Goal: Information Seeking & Learning: Understand process/instructions

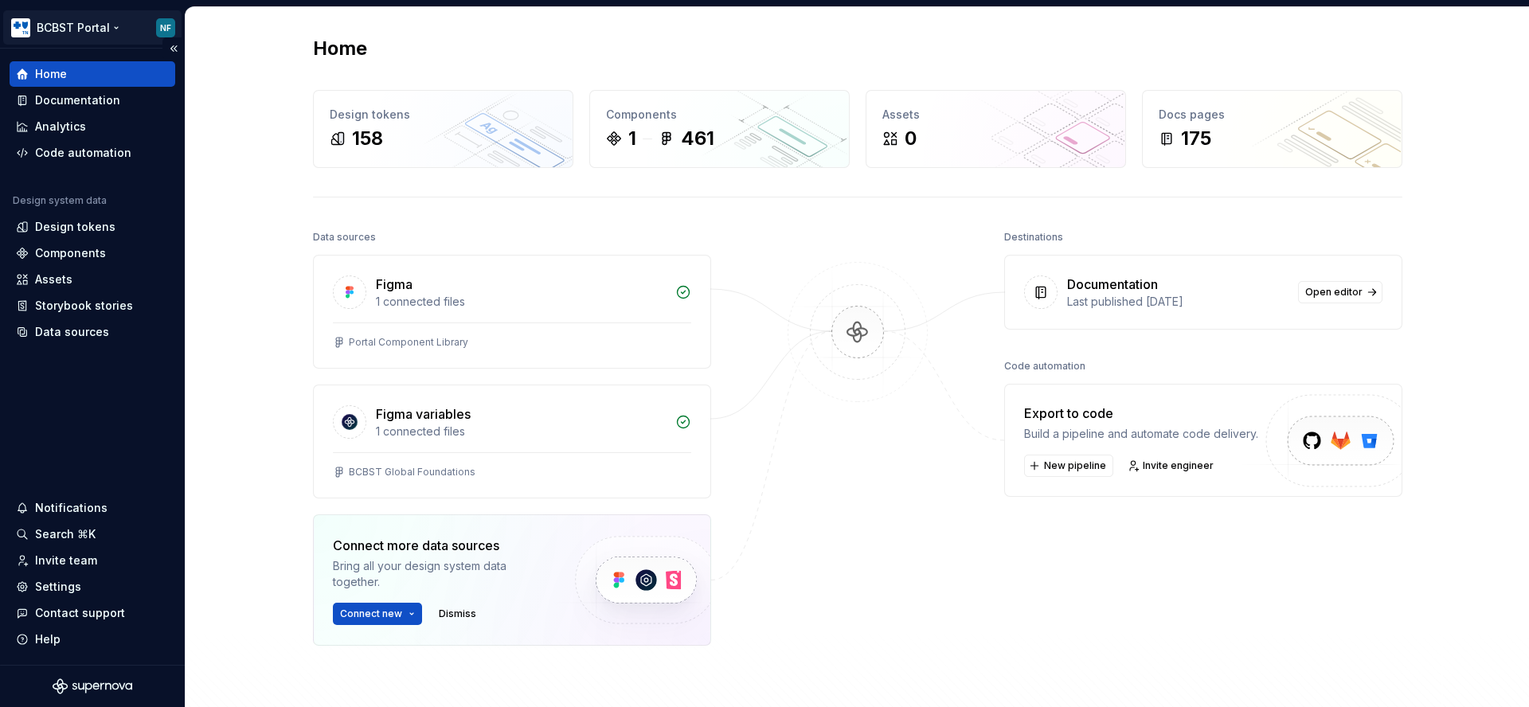
click at [120, 25] on html "BCBST Portal NF Home Documentation Analytics Code automation Design system data…" at bounding box center [764, 353] width 1529 height 707
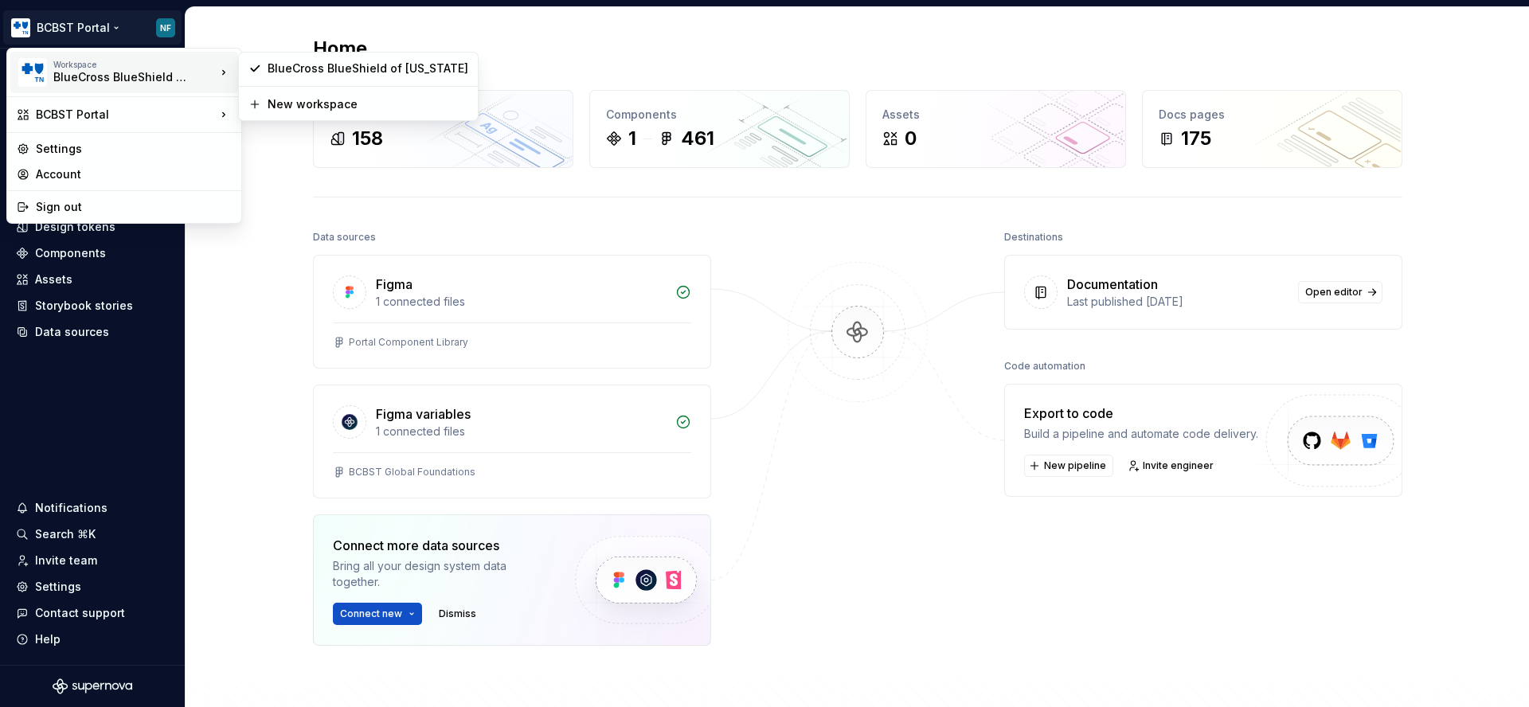
click at [134, 77] on div "BlueCross BlueShield of [US_STATE]" at bounding box center [120, 77] width 135 height 16
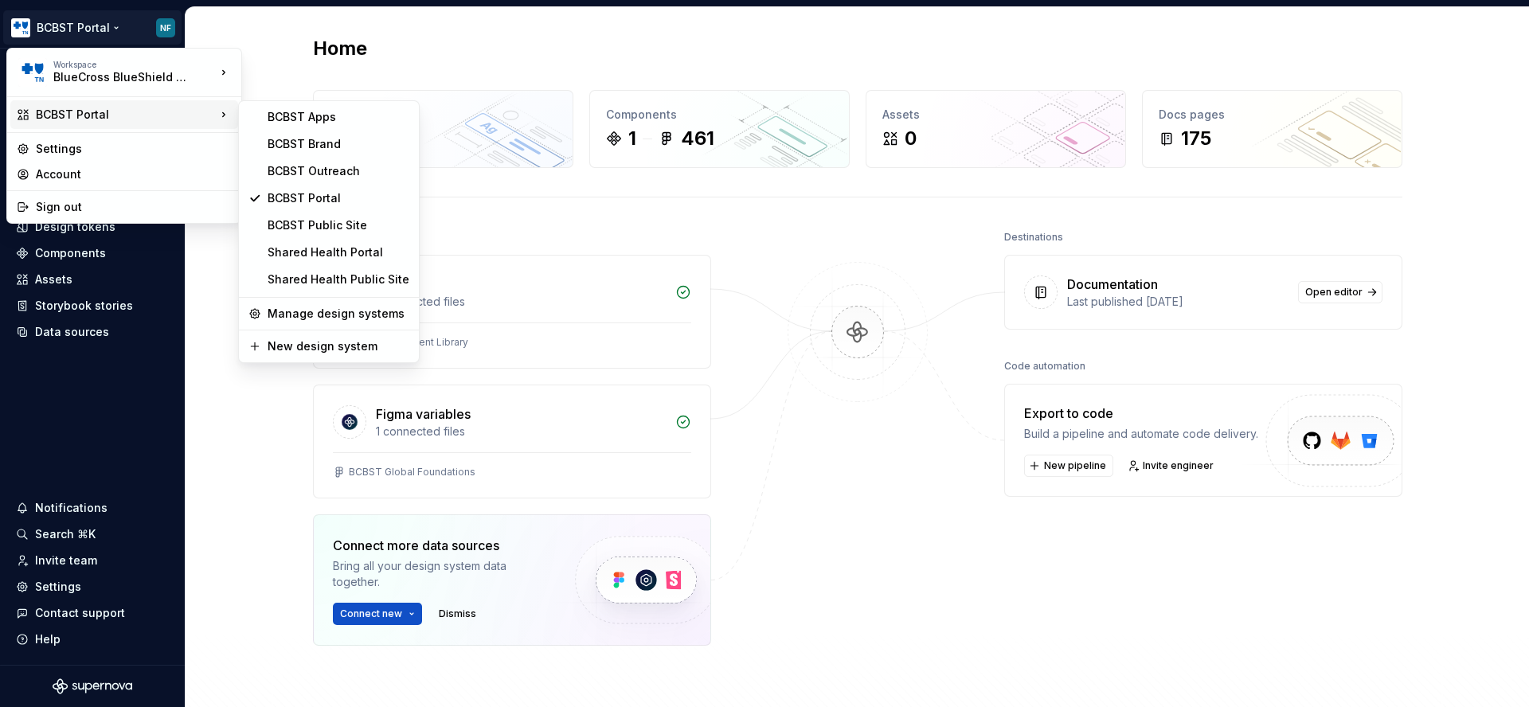
click at [130, 107] on div "BCBST Portal" at bounding box center [126, 115] width 180 height 16
click at [339, 217] on div "BCBST Public Site" at bounding box center [339, 225] width 142 height 16
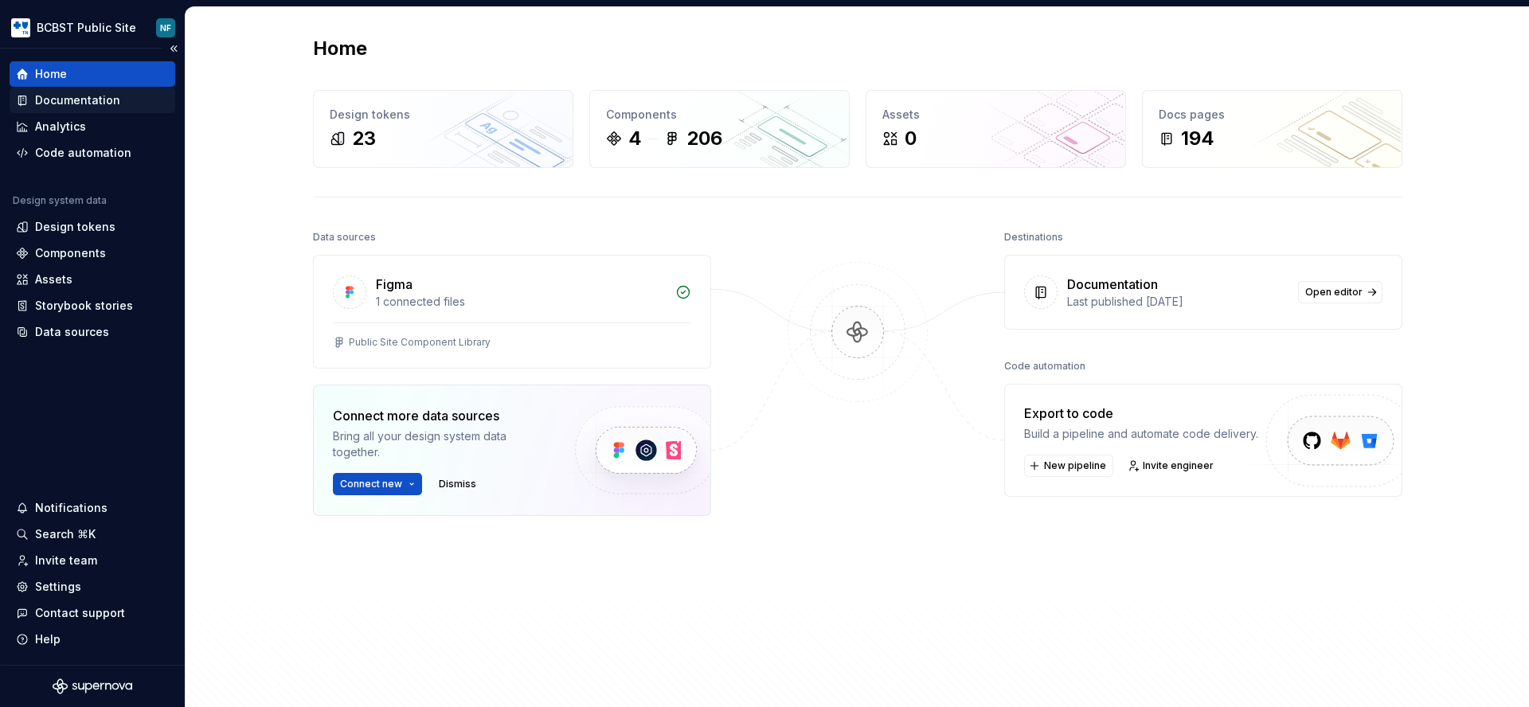
click at [49, 109] on div "Documentation" at bounding box center [93, 100] width 166 height 25
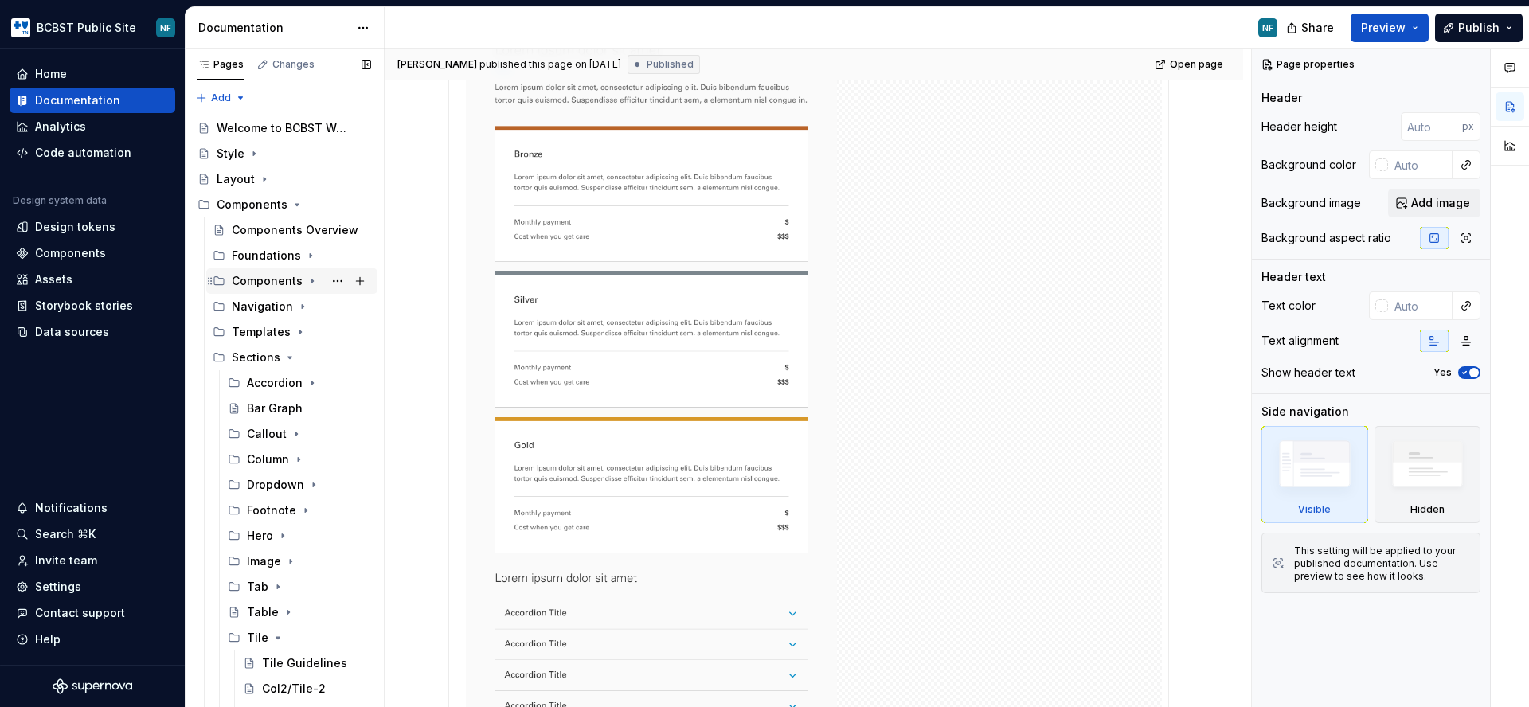
click at [268, 280] on div "Components" at bounding box center [267, 281] width 71 height 16
click at [264, 359] on div "Card" at bounding box center [260, 358] width 26 height 16
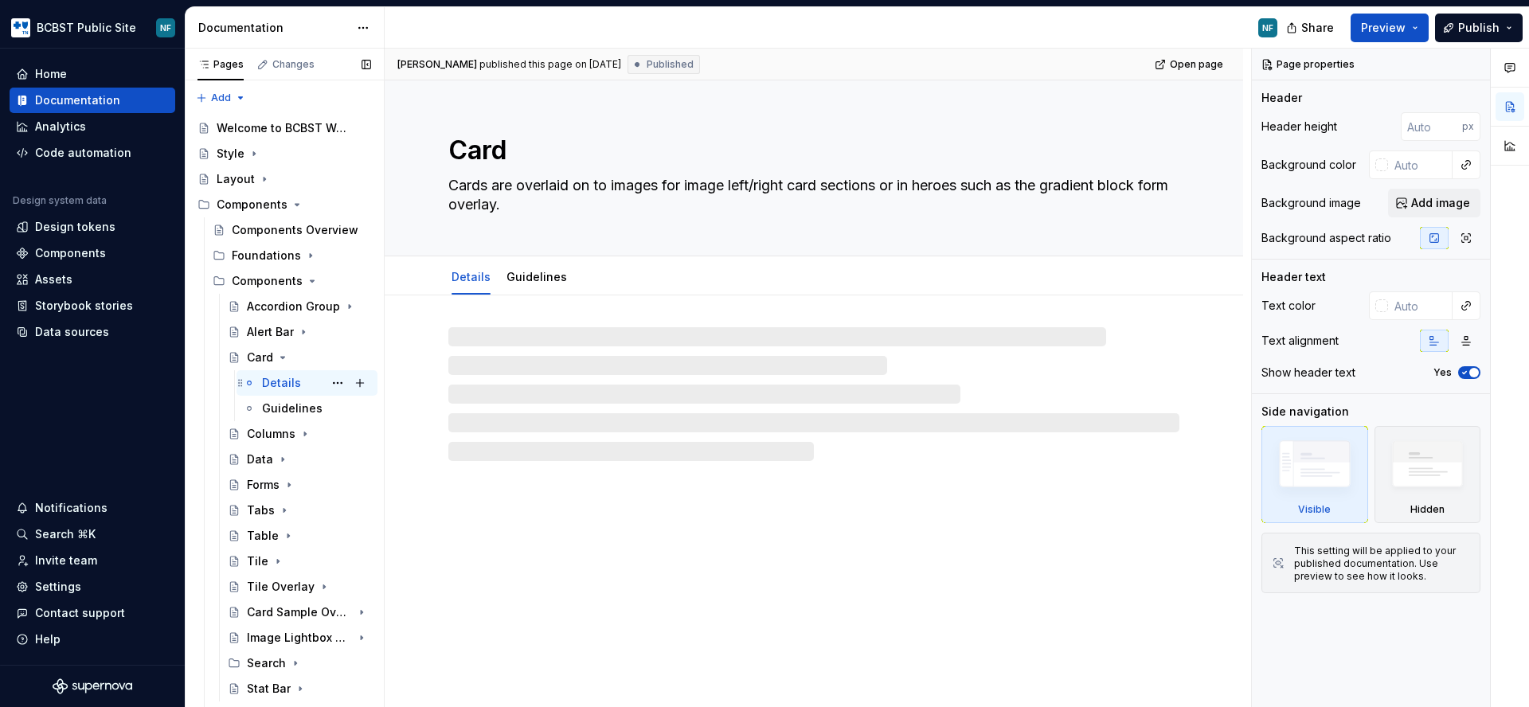
click at [282, 385] on div "Details" at bounding box center [281, 383] width 39 height 16
click at [260, 485] on div "Forms" at bounding box center [263, 485] width 33 height 16
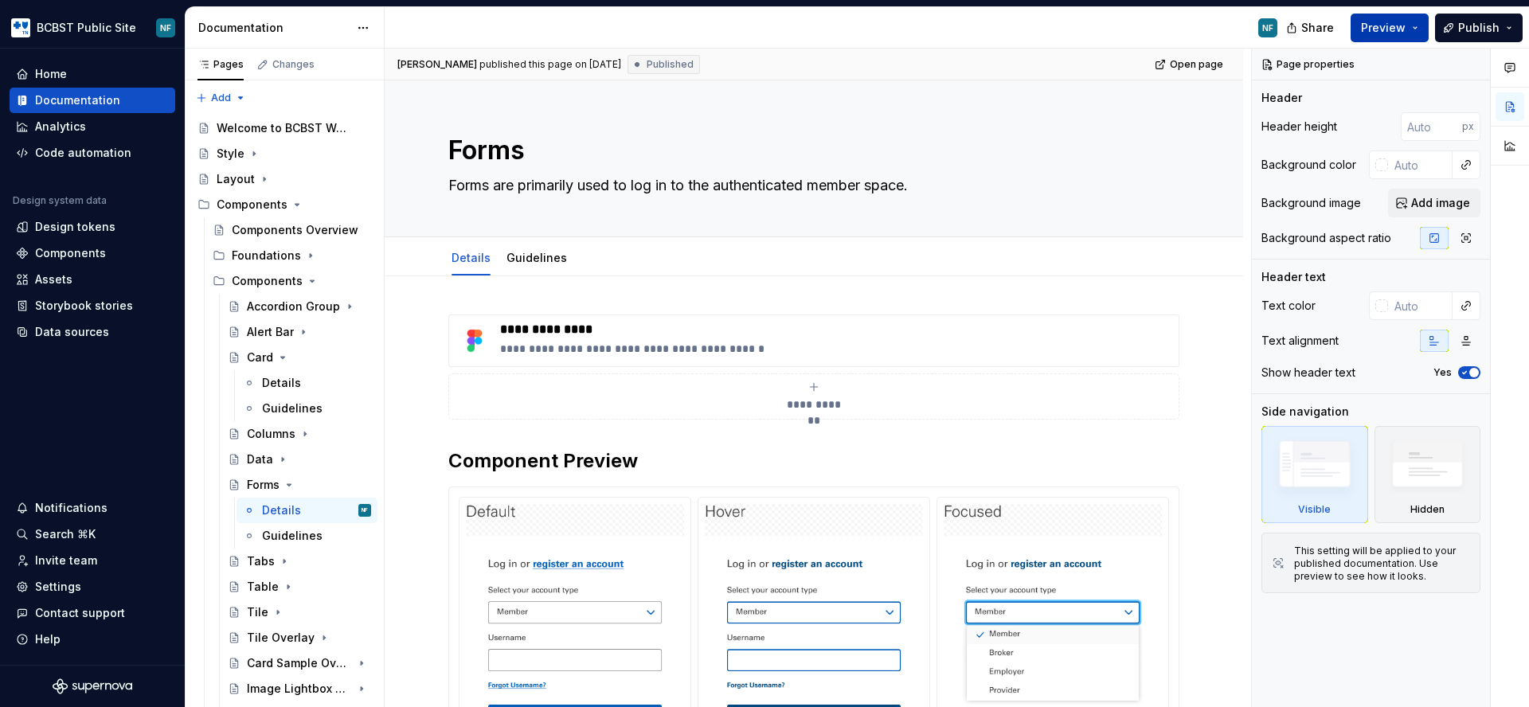
click at [1419, 29] on button "Preview" at bounding box center [1390, 28] width 78 height 29
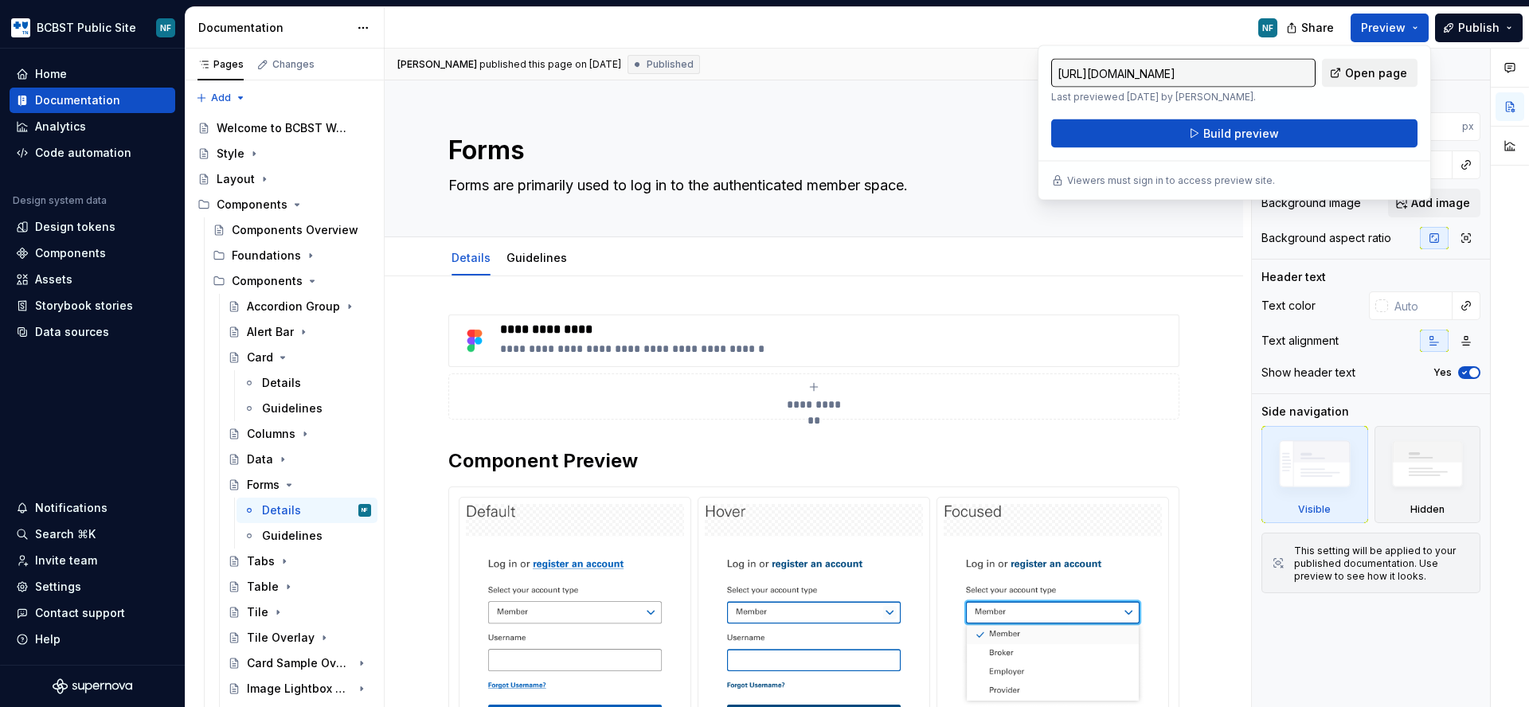
click at [1383, 80] on span "Open page" at bounding box center [1376, 73] width 62 height 16
type textarea "*"
